Goal: Find specific page/section: Find specific page/section

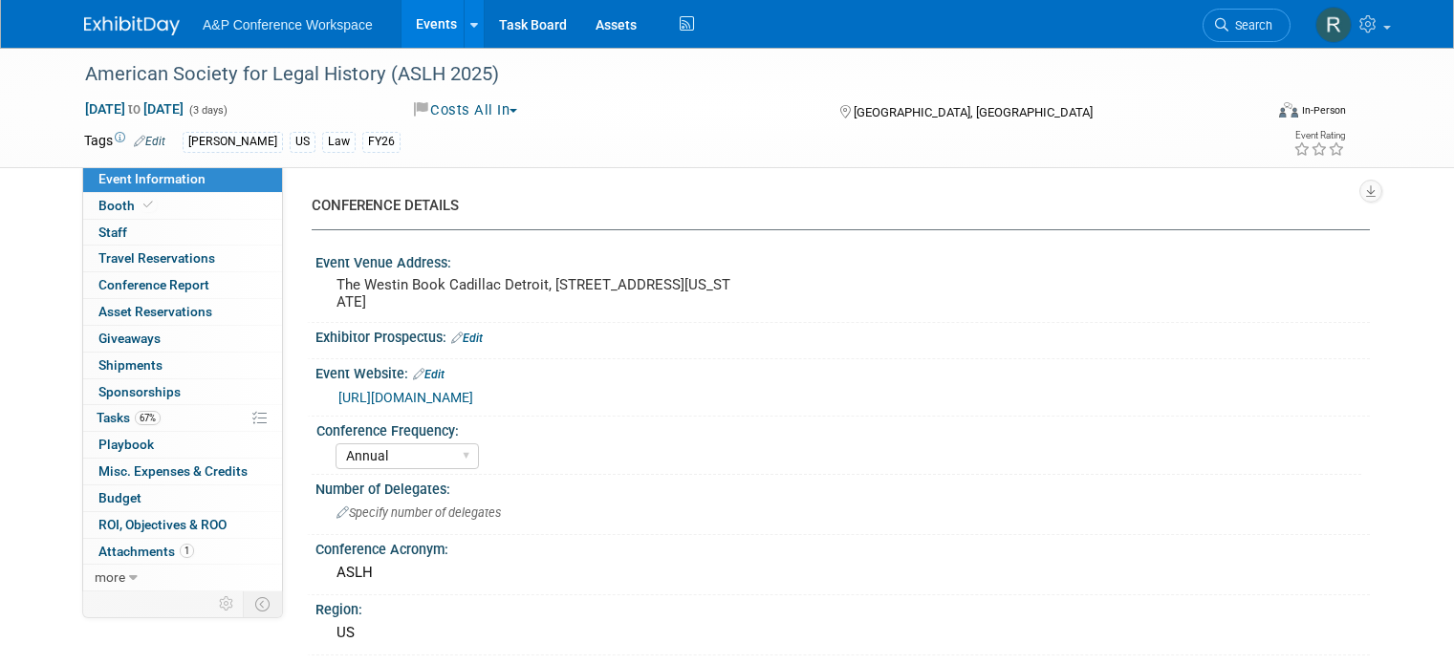
select select "Annual"
select select "Level 3"
select select "Program Advert"
select select "Law"
select select "[PERSON_NAME] Publishing"
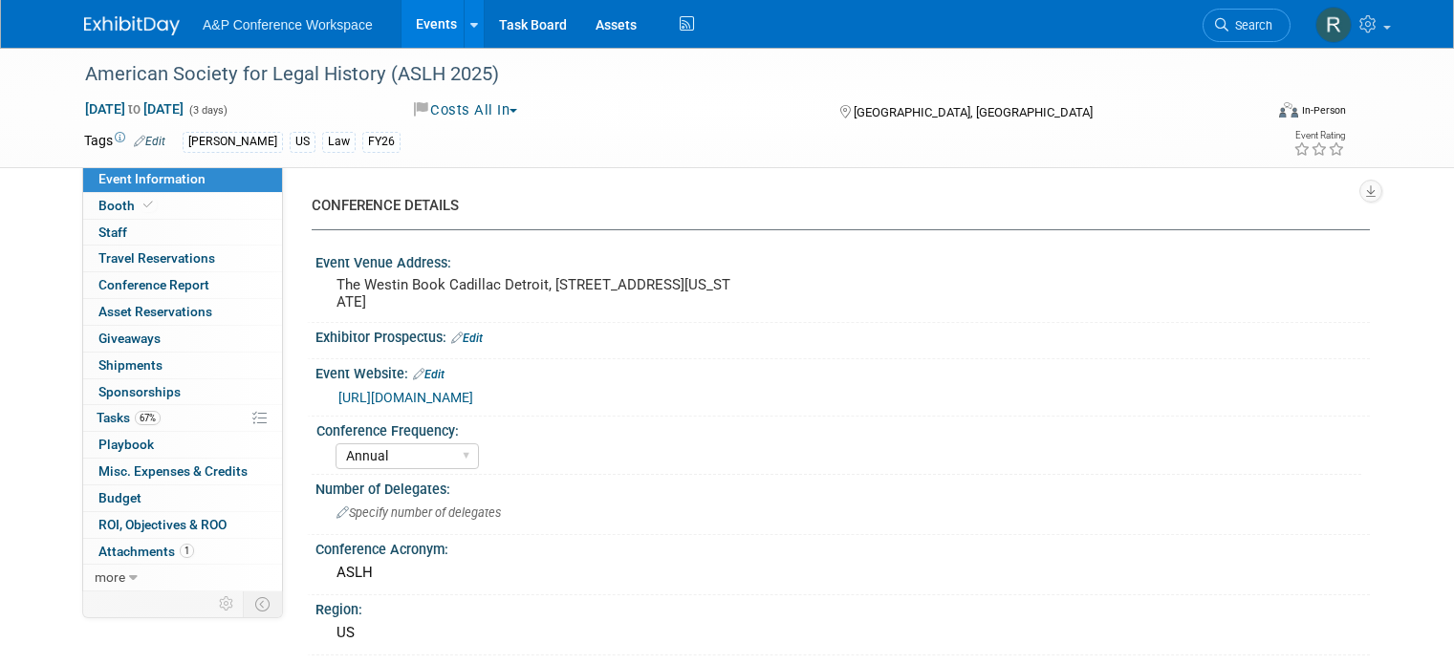
select select "[PERSON_NAME]"
select select "Ros Jubber"
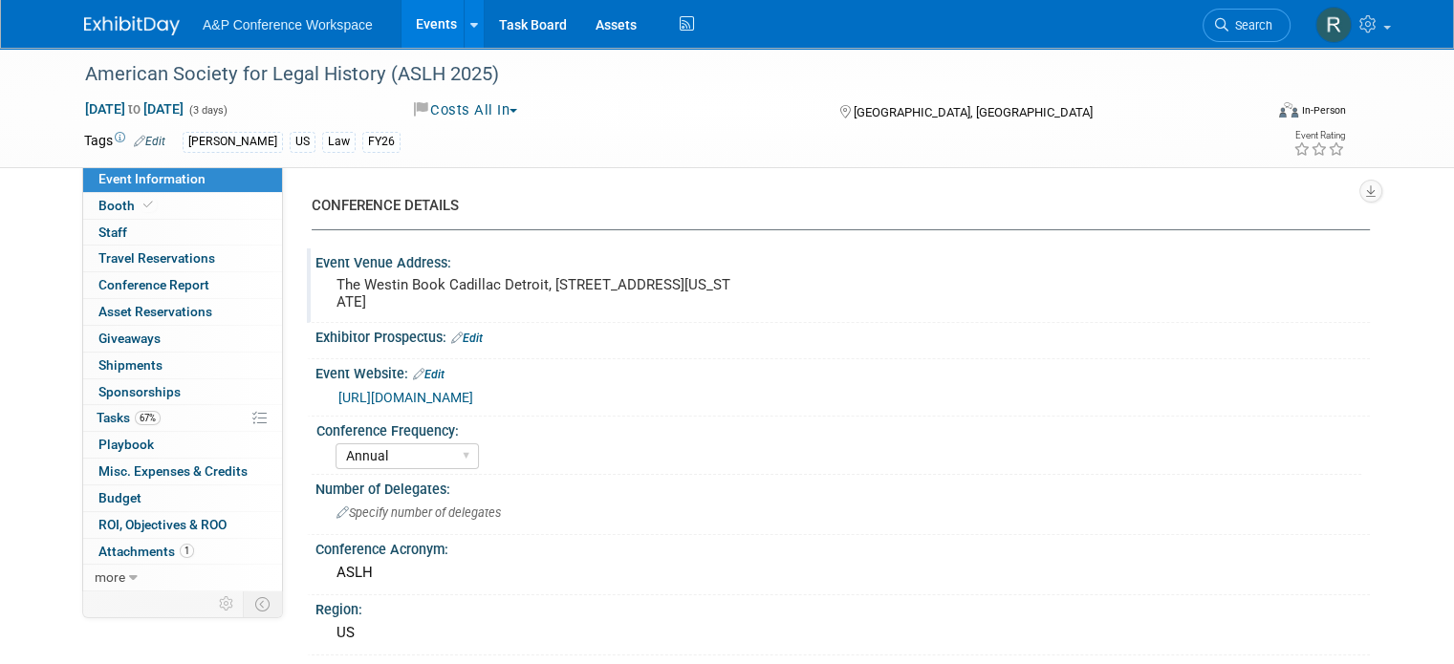
drag, startPoint x: 417, startPoint y: 297, endPoint x: 317, endPoint y: 274, distance: 102.0
click at [330, 274] on div "The Westin Book Cadillac Detroit, [STREET_ADDRESS][US_STATE]" at bounding box center [535, 293] width 411 height 44
